Goal: Task Accomplishment & Management: Manage account settings

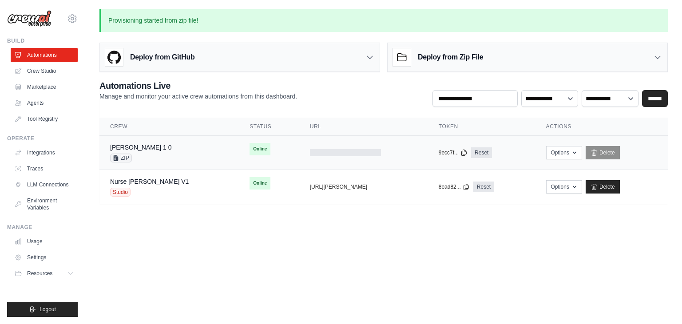
click at [175, 145] on div "Susie 1 0 ZIP" at bounding box center [169, 153] width 118 height 20
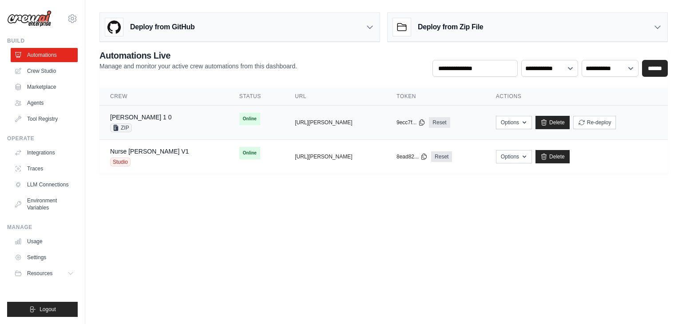
click at [159, 120] on div "Susie 1 0 ZIP" at bounding box center [164, 123] width 108 height 20
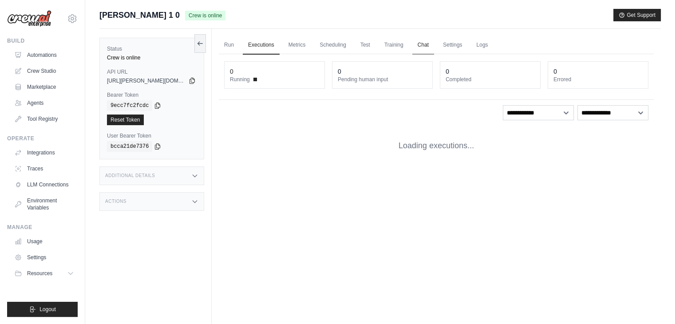
click at [425, 46] on link "Chat" at bounding box center [424, 45] width 22 height 19
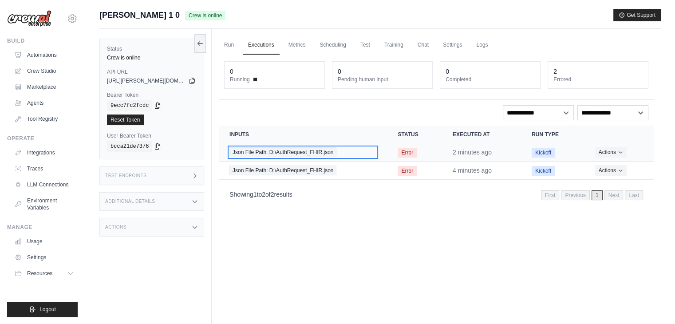
click at [288, 155] on span "Json File Path: D:\AuthRequest_FHIR.json" at bounding box center [283, 152] width 107 height 10
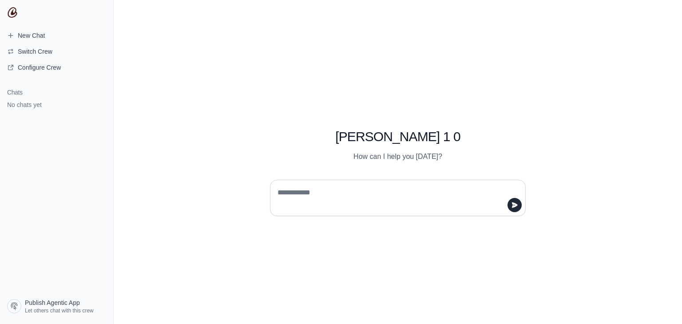
click at [303, 193] on textarea at bounding box center [395, 198] width 239 height 25
type textarea "**"
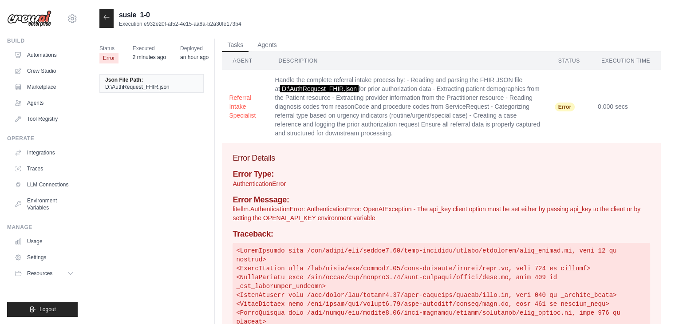
click at [319, 184] on p "AuthenticationError" at bounding box center [442, 183] width 418 height 9
click at [324, 212] on p "litellm.AuthenticationError: AuthenticationError: OpenAIException - The api_key…" at bounding box center [442, 214] width 418 height 18
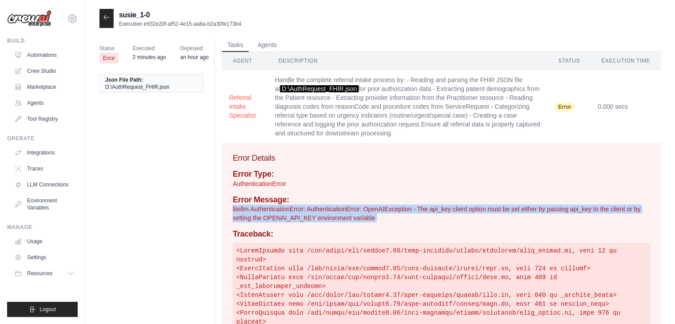
click at [324, 212] on p "litellm.AuthenticationError: AuthenticationError: OpenAIException - The api_key…" at bounding box center [442, 214] width 418 height 18
click at [37, 66] on link "Crew Studio" at bounding box center [45, 71] width 67 height 14
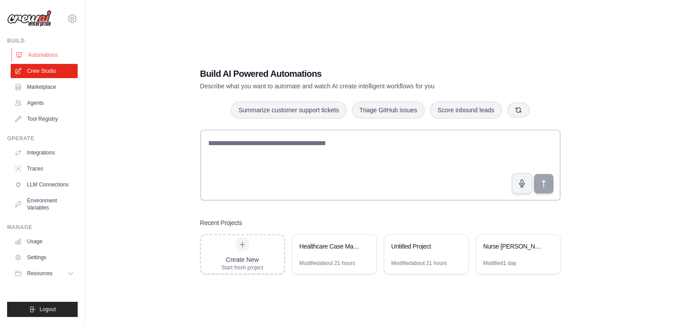
click at [48, 57] on link "Automations" at bounding box center [45, 55] width 67 height 14
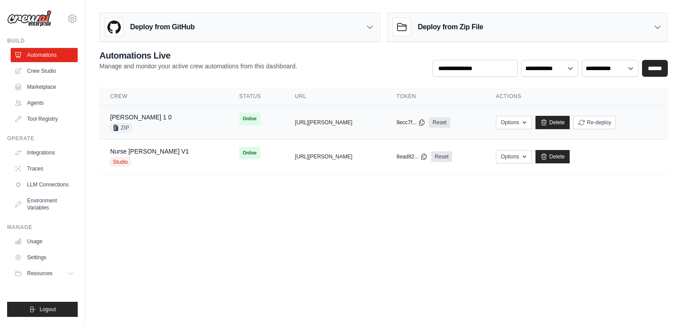
click at [162, 121] on div "[PERSON_NAME] 1 0 ZIP" at bounding box center [164, 123] width 108 height 20
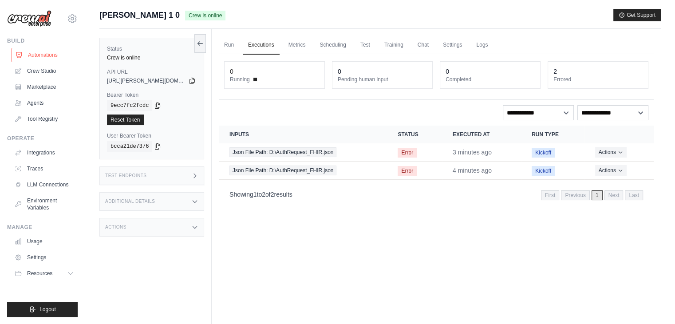
click at [60, 52] on link "Automations" at bounding box center [45, 55] width 67 height 14
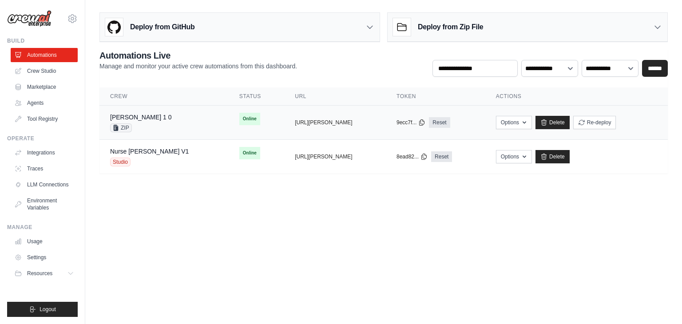
click at [156, 123] on div "[PERSON_NAME] 1 0 ZIP" at bounding box center [164, 123] width 108 height 20
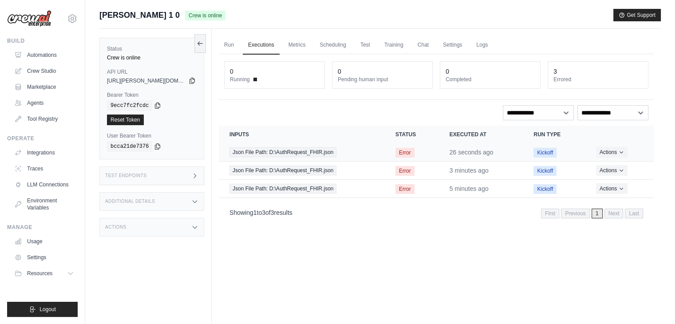
click at [377, 151] on td "Json File Path: D:\AuthRequest_FHIR.json" at bounding box center [302, 152] width 166 height 18
click at [355, 150] on div "Json File Path: D:\AuthRequest_FHIR.json" at bounding box center [302, 152] width 145 height 10
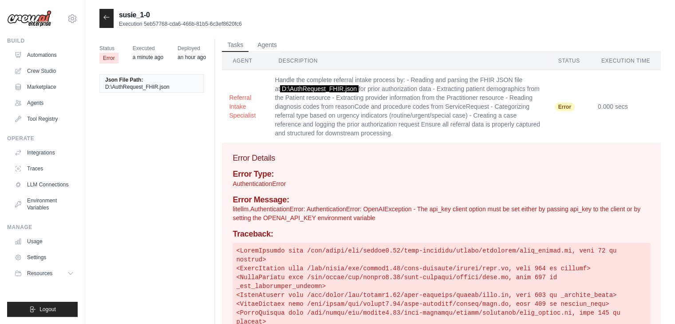
click at [389, 212] on p "litellm.AuthenticationError: AuthenticationError: OpenAIException - The api_key…" at bounding box center [442, 214] width 418 height 18
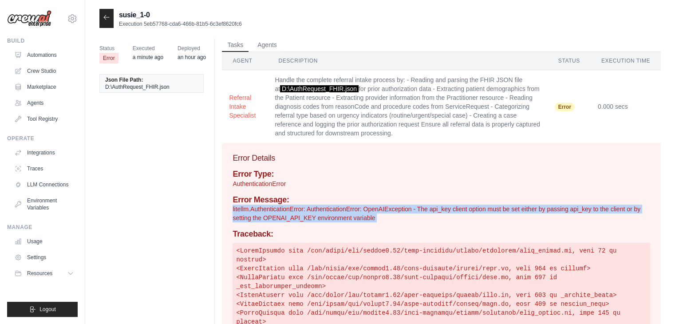
click at [389, 212] on p "litellm.AuthenticationError: AuthenticationError: OpenAIException - The api_key…" at bounding box center [442, 214] width 418 height 18
copy div "litellm.AuthenticationError: AuthenticationError: OpenAIException - The api_key…"
click at [509, 207] on p "litellm.AuthenticationError: AuthenticationError: OpenAIException - The api_key…" at bounding box center [442, 214] width 418 height 18
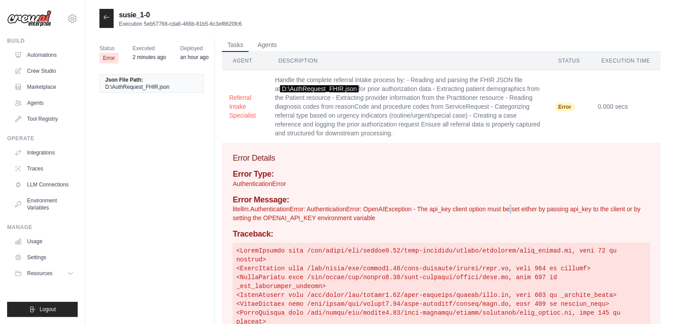
click at [509, 207] on p "litellm.AuthenticationError: AuthenticationError: OpenAIException - The api_key…" at bounding box center [442, 214] width 418 height 18
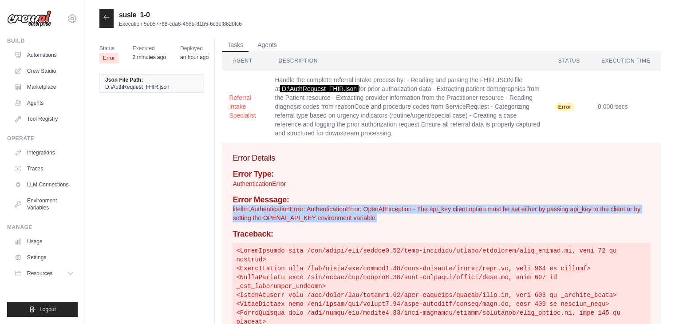
click at [509, 207] on p "litellm.AuthenticationError: AuthenticationError: OpenAIException - The api_key…" at bounding box center [442, 214] width 418 height 18
click at [33, 258] on link "Settings" at bounding box center [45, 257] width 67 height 14
